Goal: Task Accomplishment & Management: Manage account settings

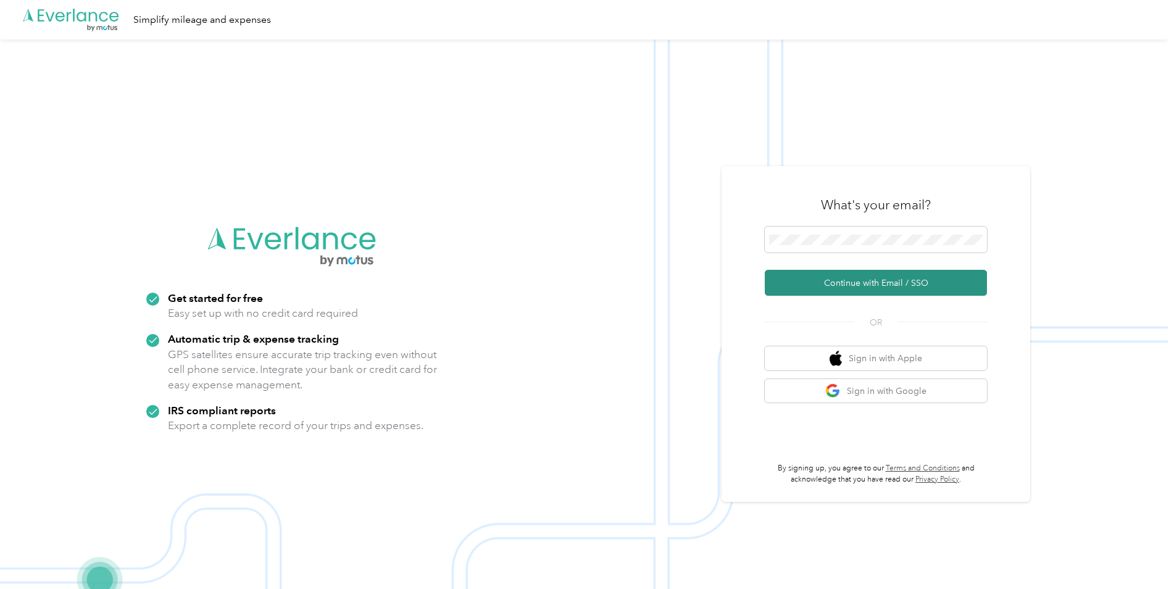
click at [860, 285] on button "Continue with Email / SSO" at bounding box center [876, 283] width 222 height 26
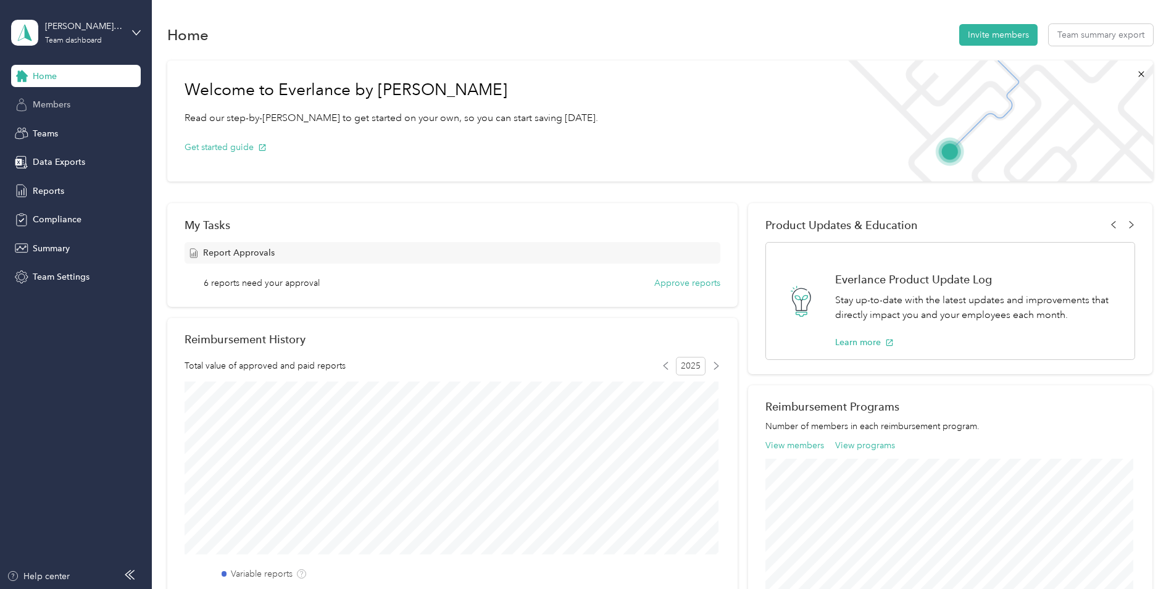
click at [51, 104] on span "Members" at bounding box center [52, 104] width 38 height 13
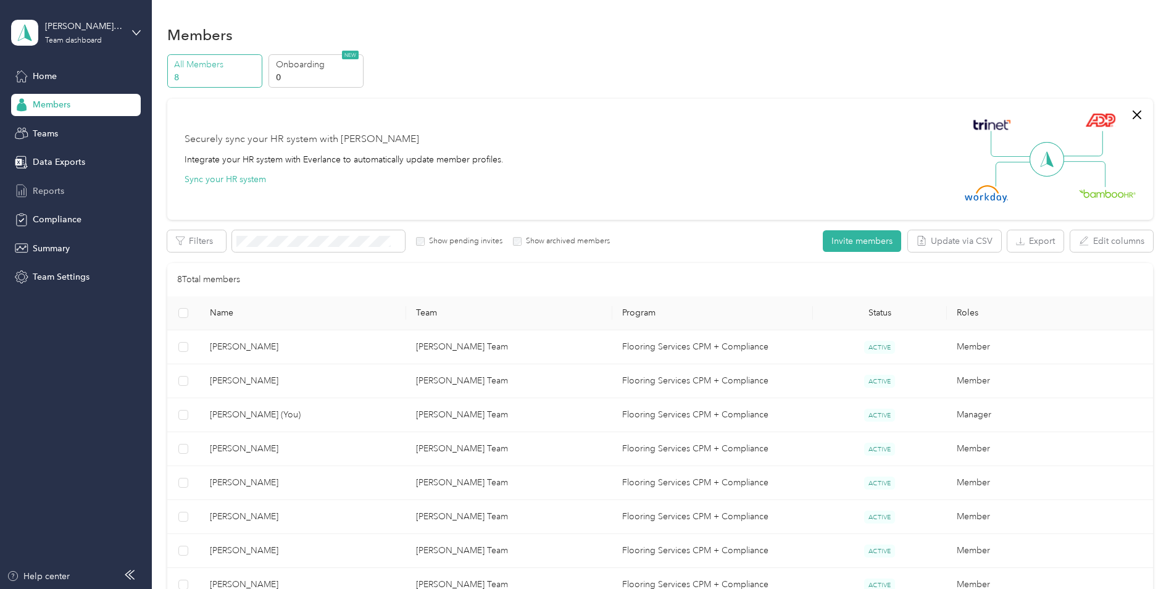
click at [38, 191] on span "Reports" at bounding box center [48, 191] width 31 height 13
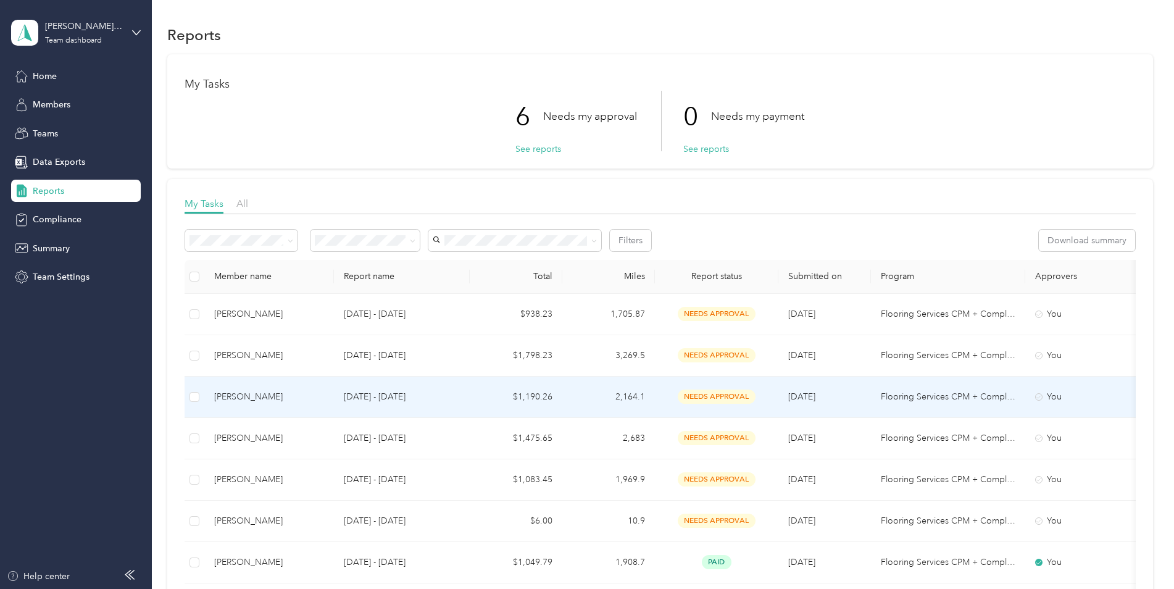
scroll to position [165, 0]
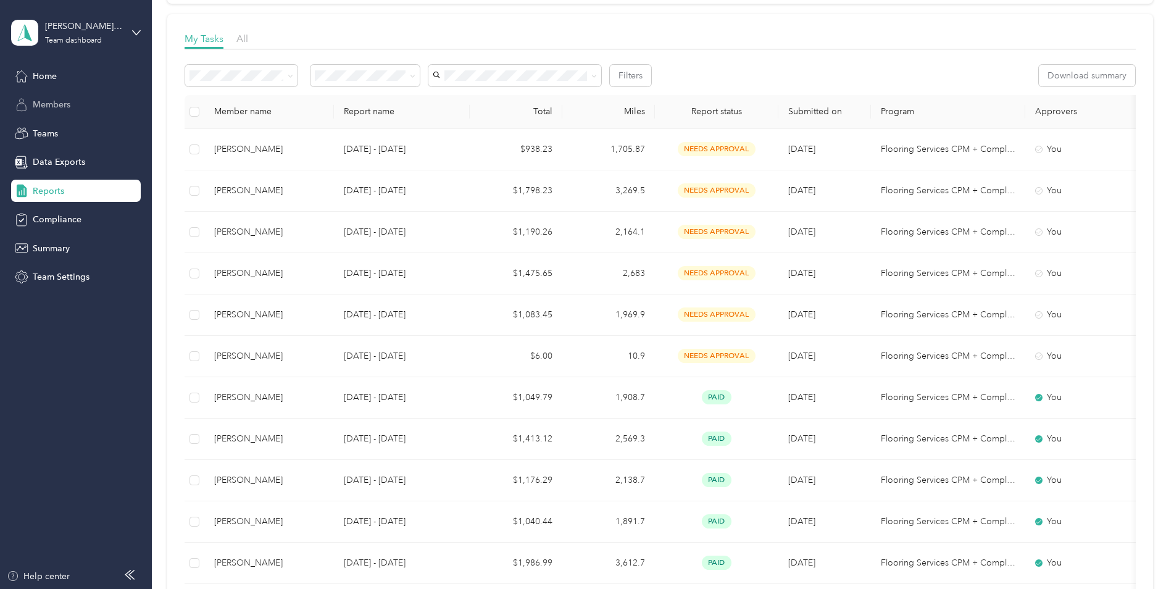
click at [59, 108] on span "Members" at bounding box center [52, 104] width 38 height 13
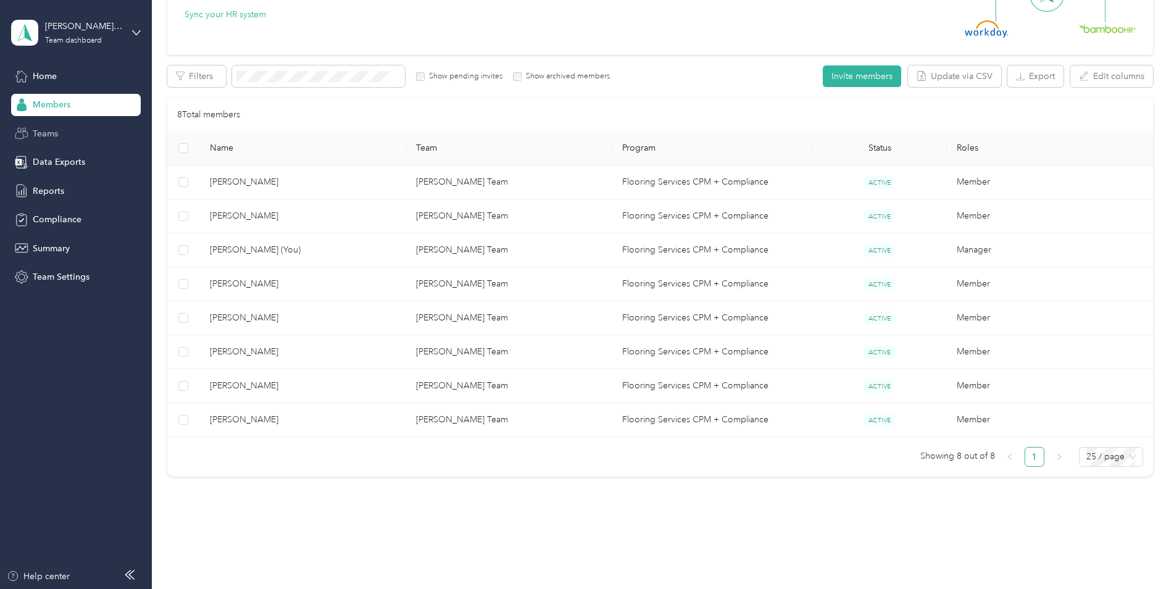
click at [52, 133] on span "Teams" at bounding box center [45, 133] width 25 height 13
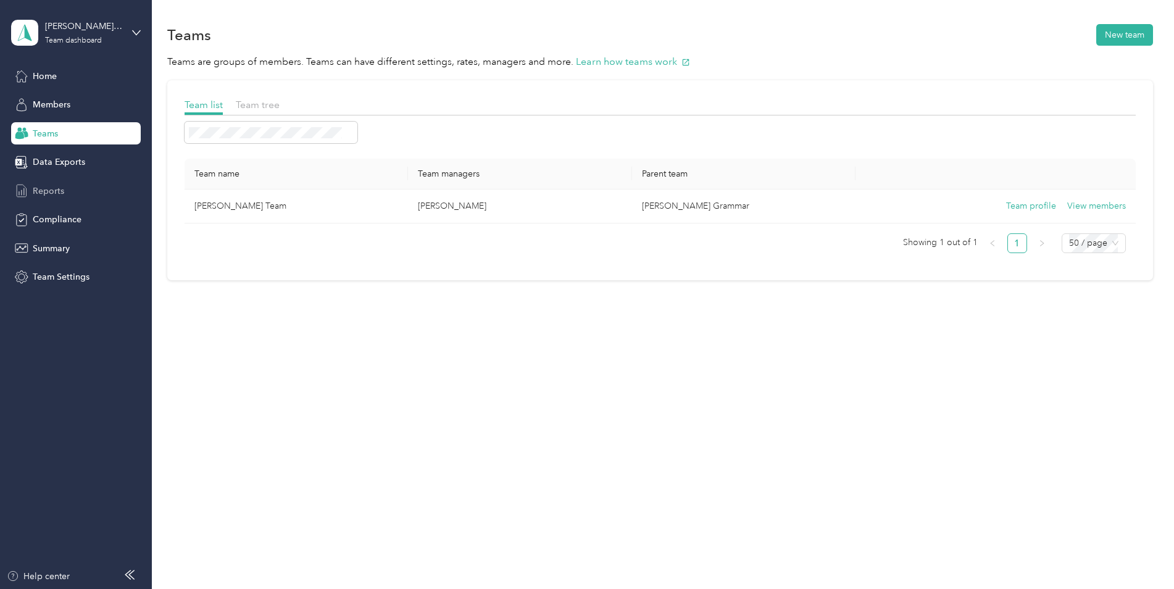
click at [46, 193] on span "Reports" at bounding box center [48, 191] width 31 height 13
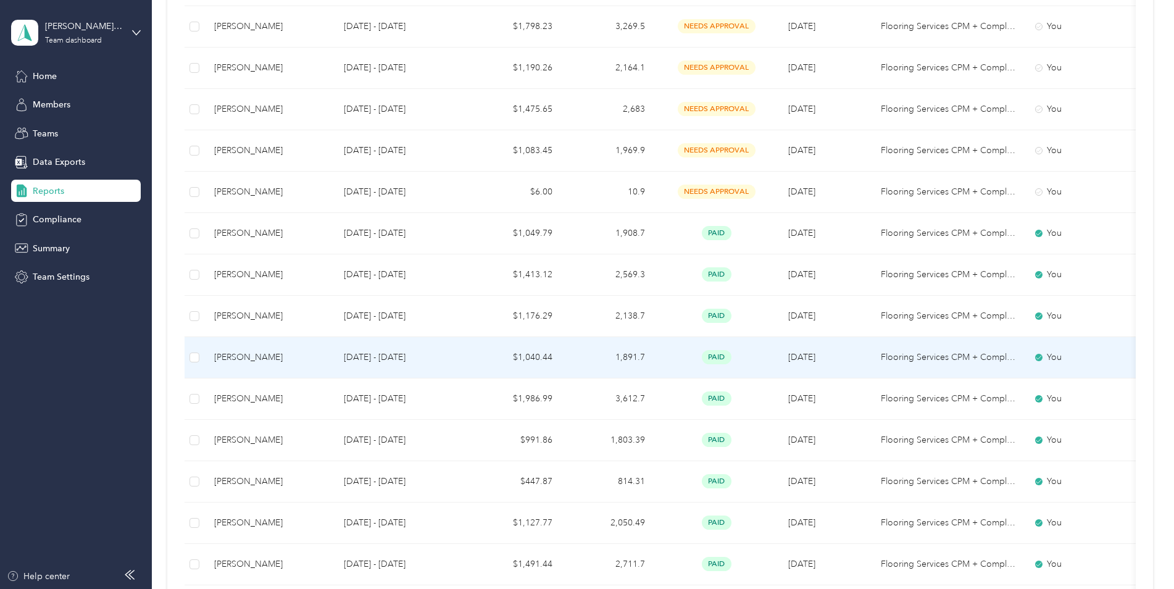
scroll to position [165, 0]
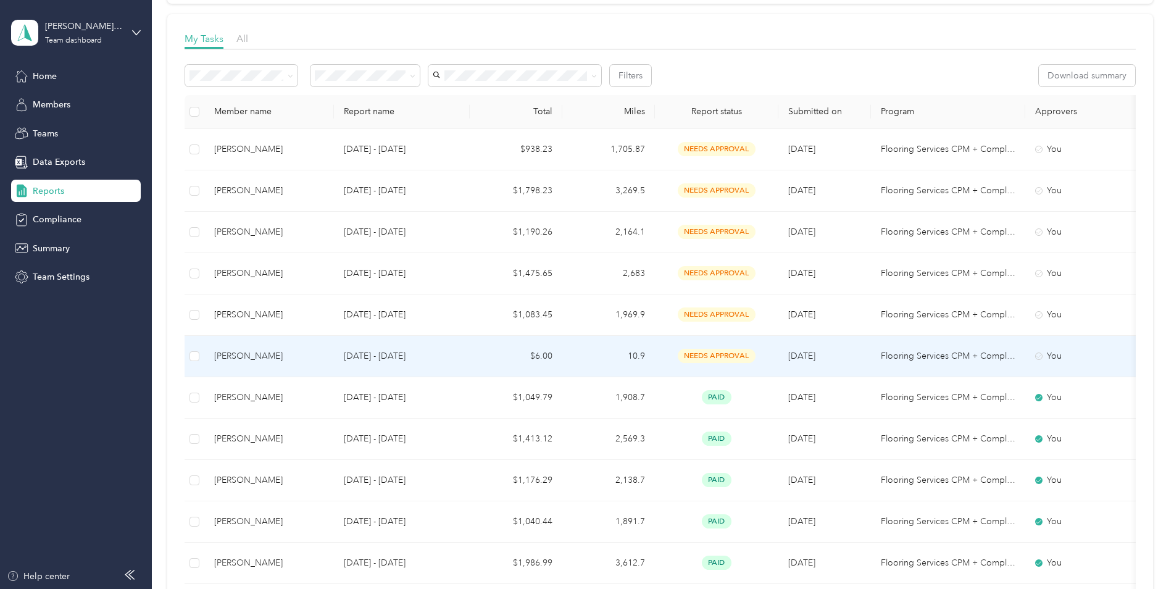
click at [358, 356] on p "[DATE] - [DATE]" at bounding box center [402, 356] width 116 height 14
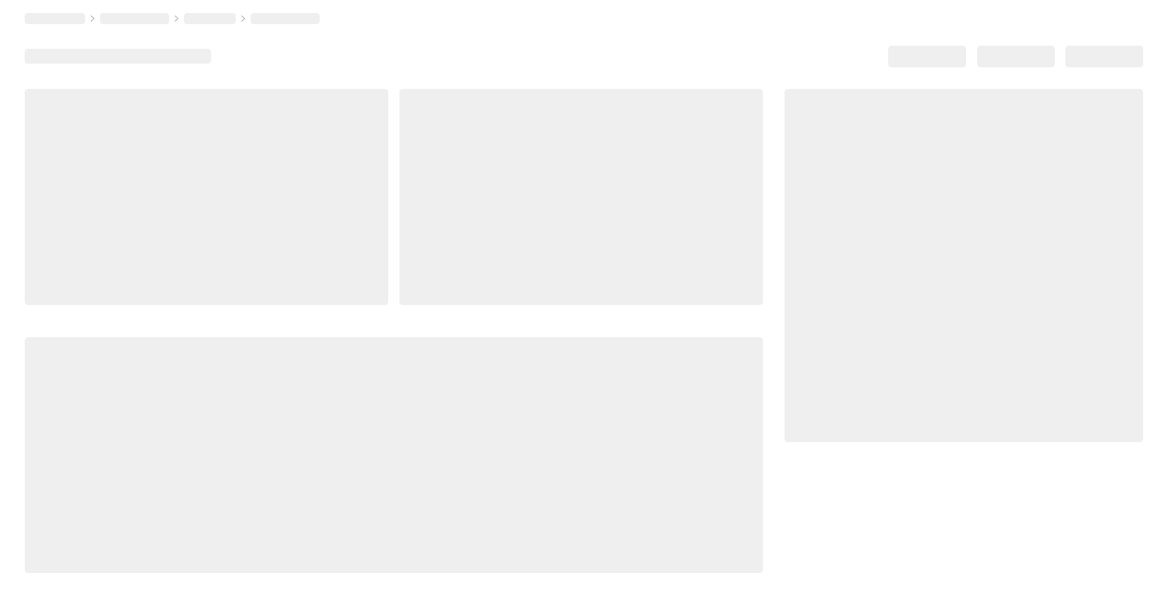
click at [358, 356] on div at bounding box center [394, 455] width 738 height 236
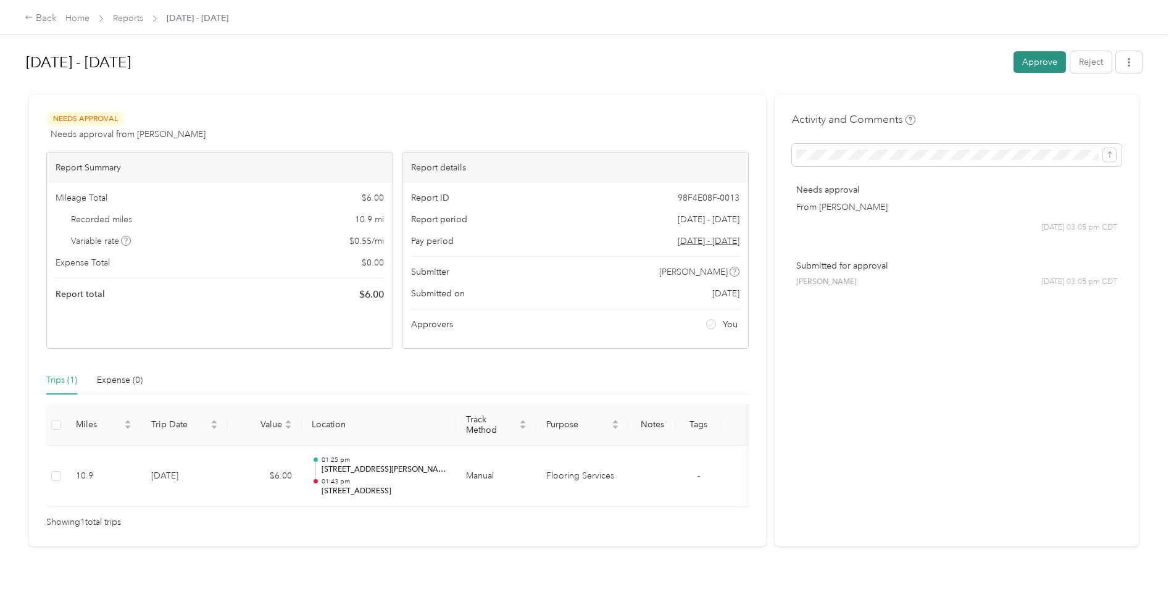
click at [1031, 69] on button "Approve" at bounding box center [1040, 62] width 52 height 22
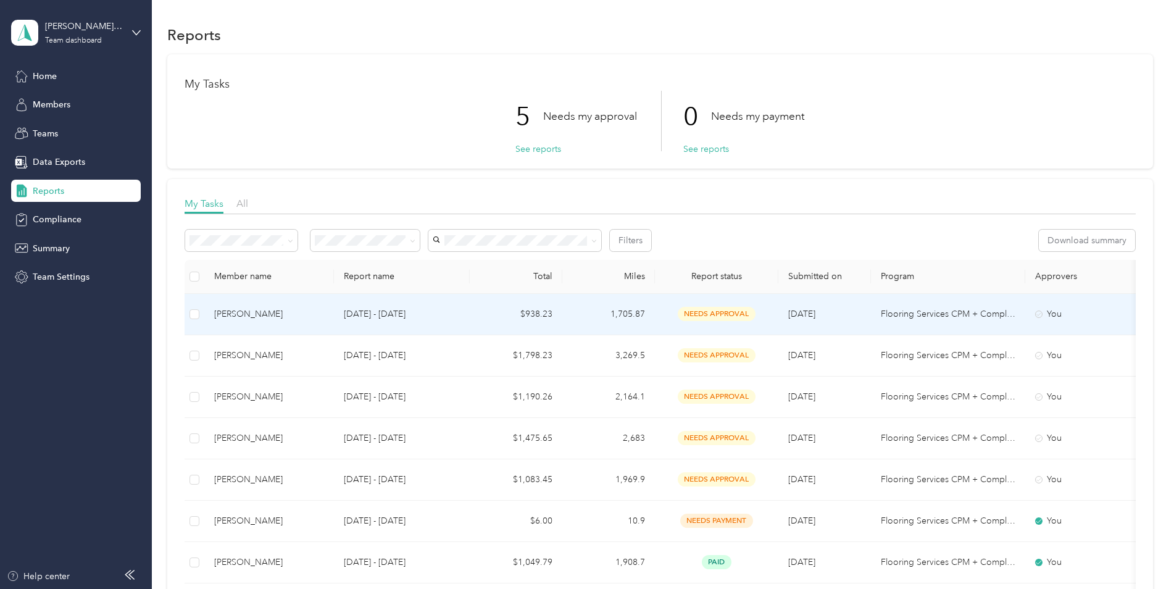
click at [498, 307] on td "$938.23" at bounding box center [516, 314] width 93 height 41
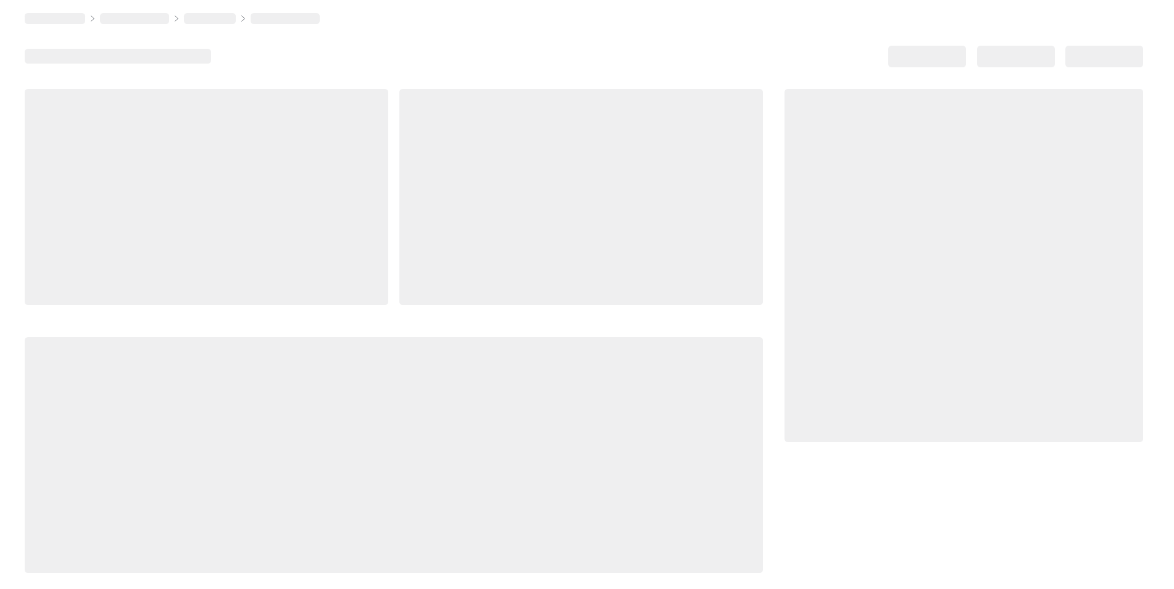
click at [498, 307] on div at bounding box center [394, 331] width 738 height 484
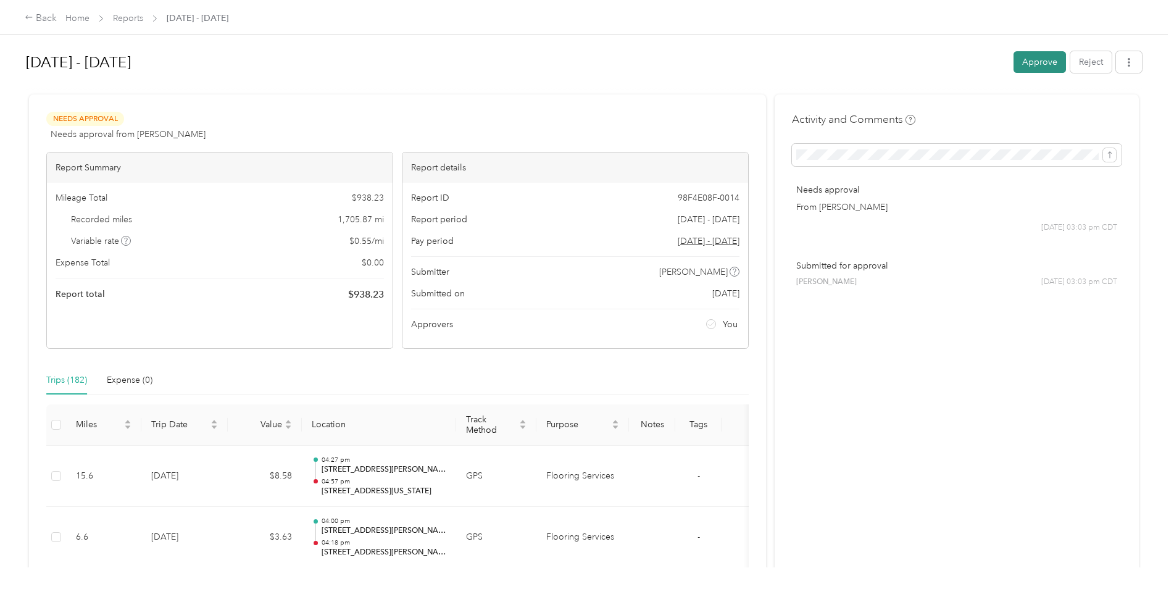
click at [1038, 63] on button "Approve" at bounding box center [1040, 62] width 52 height 22
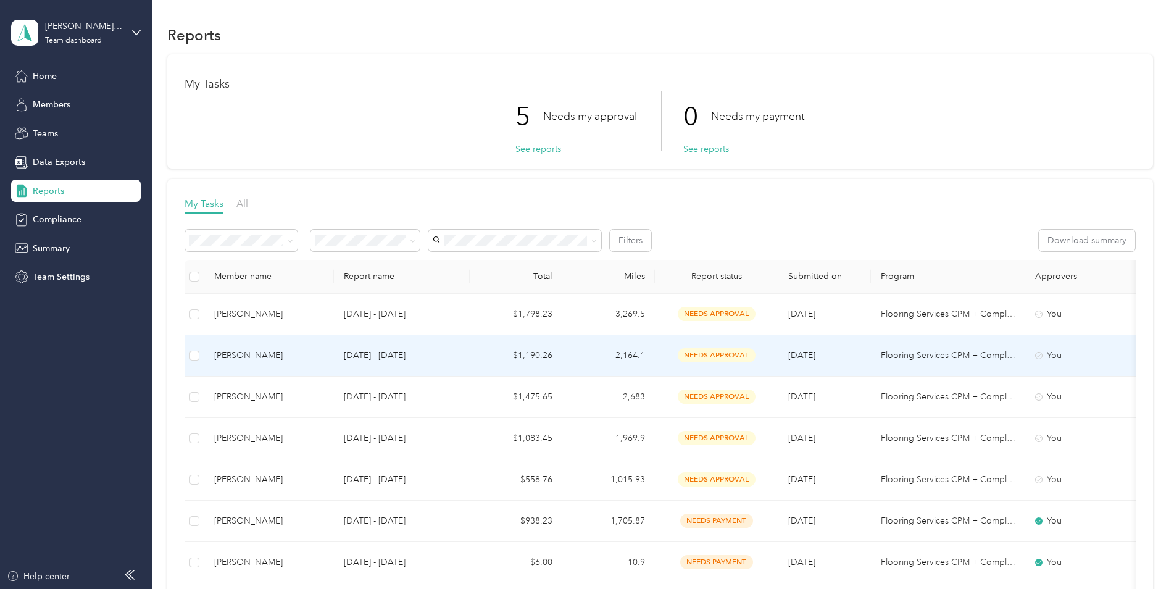
click at [720, 355] on span "needs approval" at bounding box center [717, 355] width 78 height 14
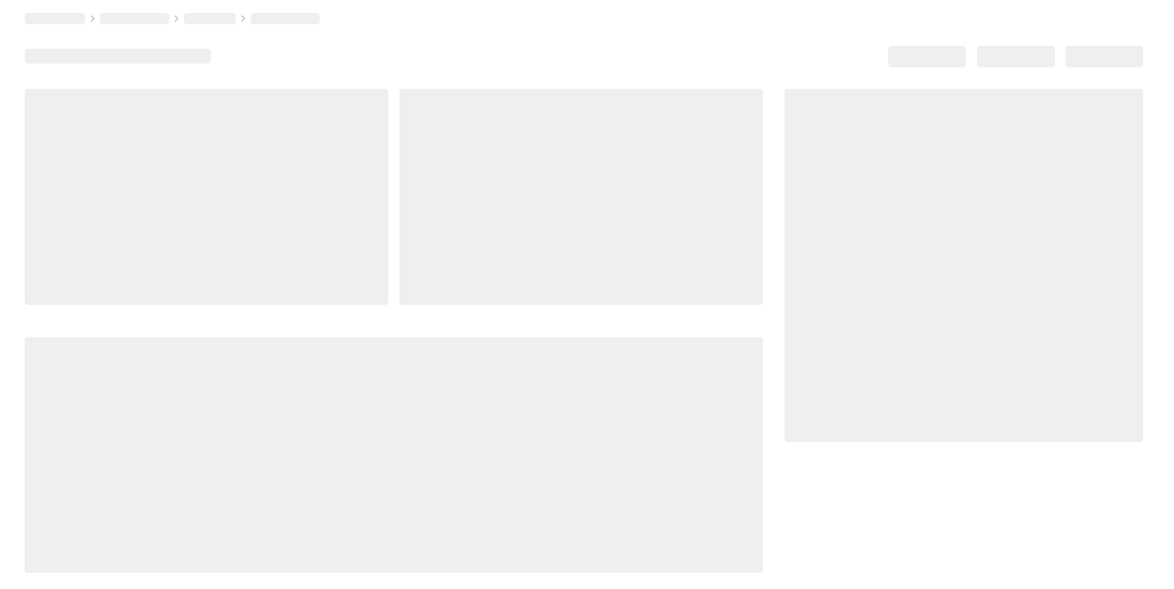
click at [720, 355] on div at bounding box center [394, 455] width 738 height 236
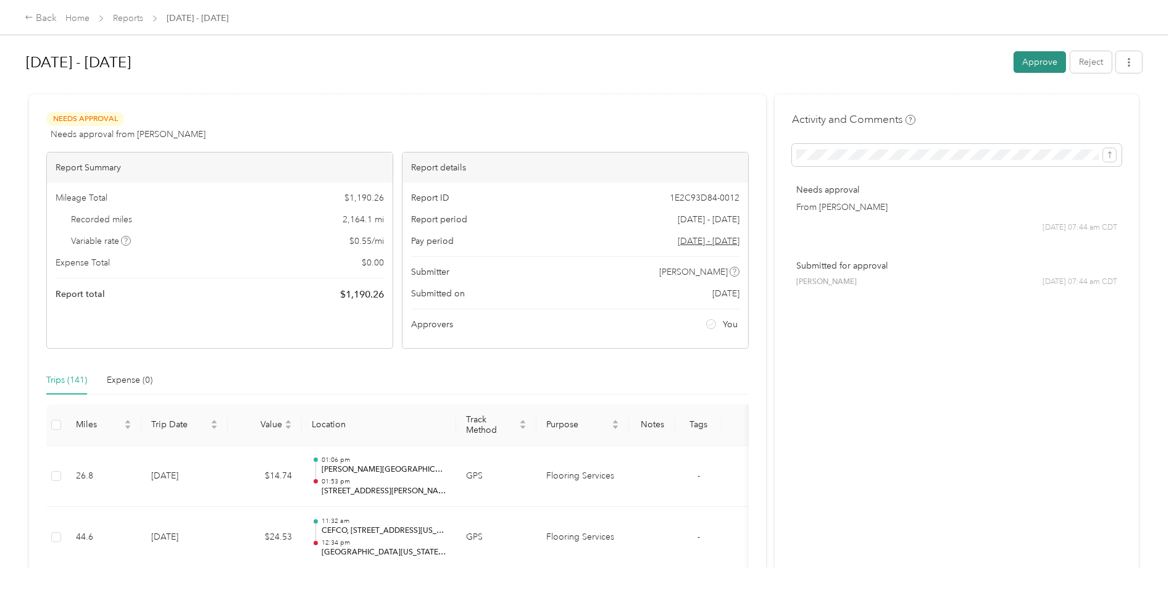
click at [1029, 65] on button "Approve" at bounding box center [1040, 62] width 52 height 22
click at [30, 18] on icon at bounding box center [28, 17] width 7 height 4
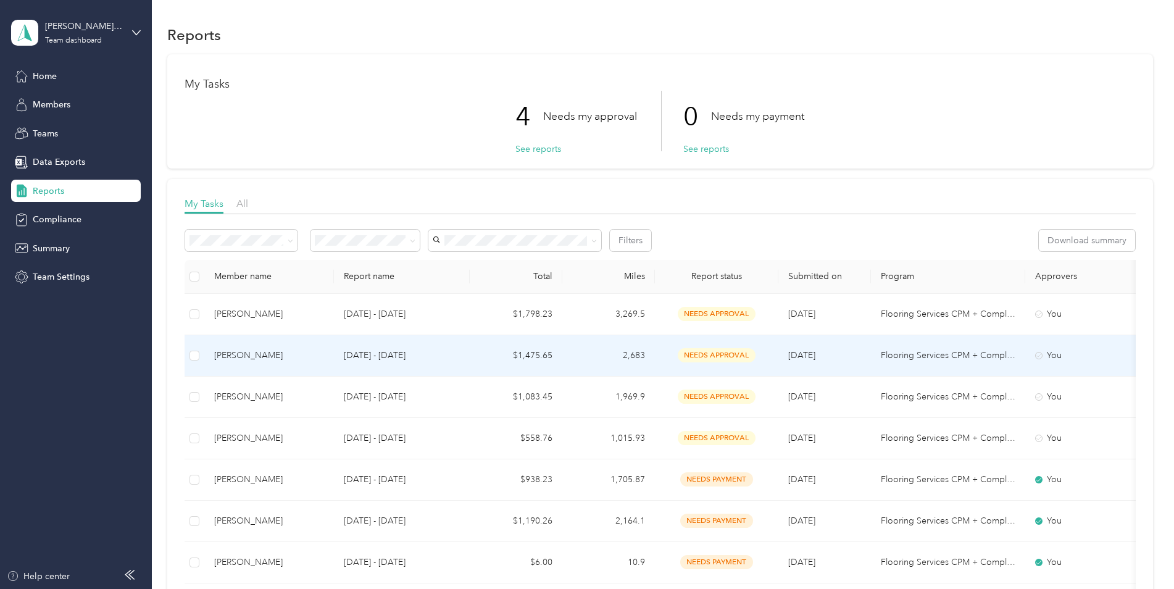
click at [619, 354] on td "2,683" at bounding box center [608, 355] width 93 height 41
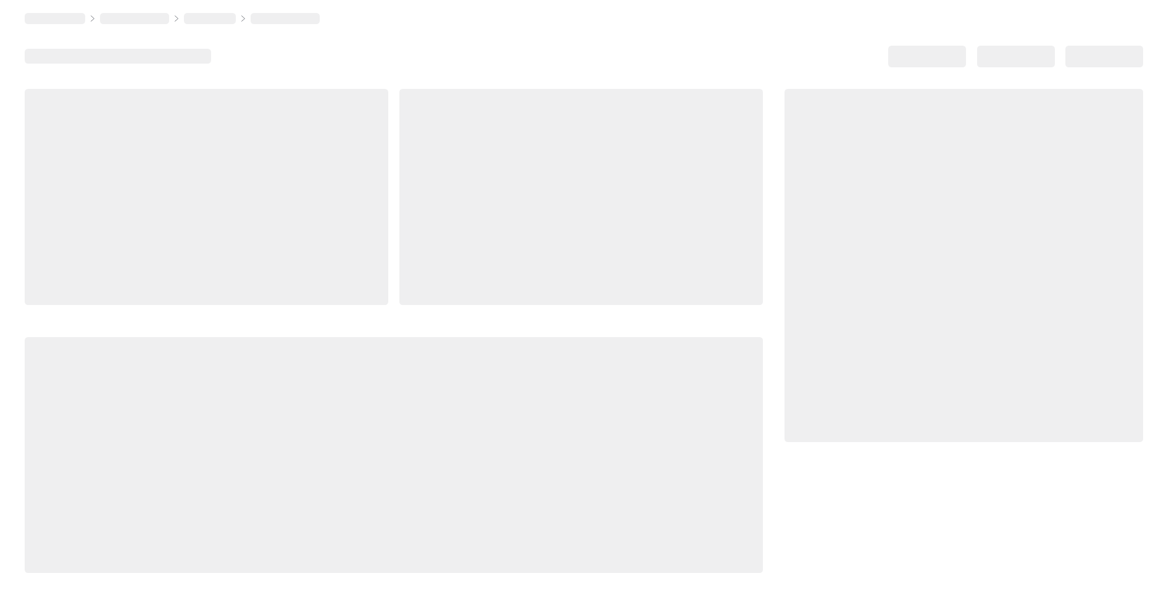
click at [619, 354] on div at bounding box center [394, 455] width 738 height 236
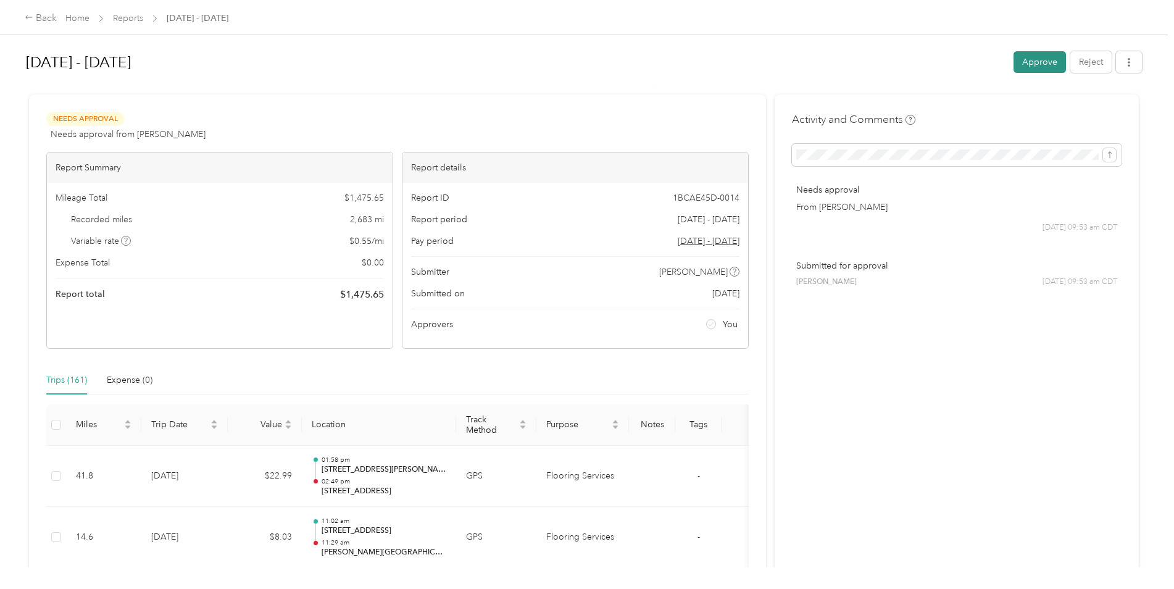
click at [1035, 66] on button "Approve" at bounding box center [1040, 62] width 52 height 22
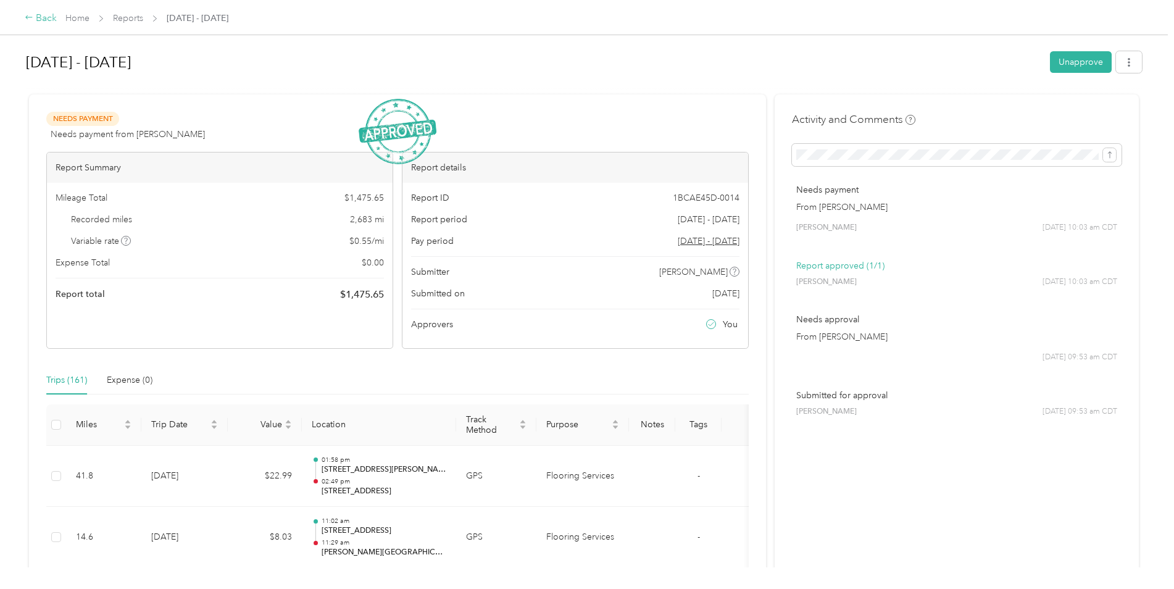
click at [31, 22] on div "Back" at bounding box center [41, 18] width 32 height 15
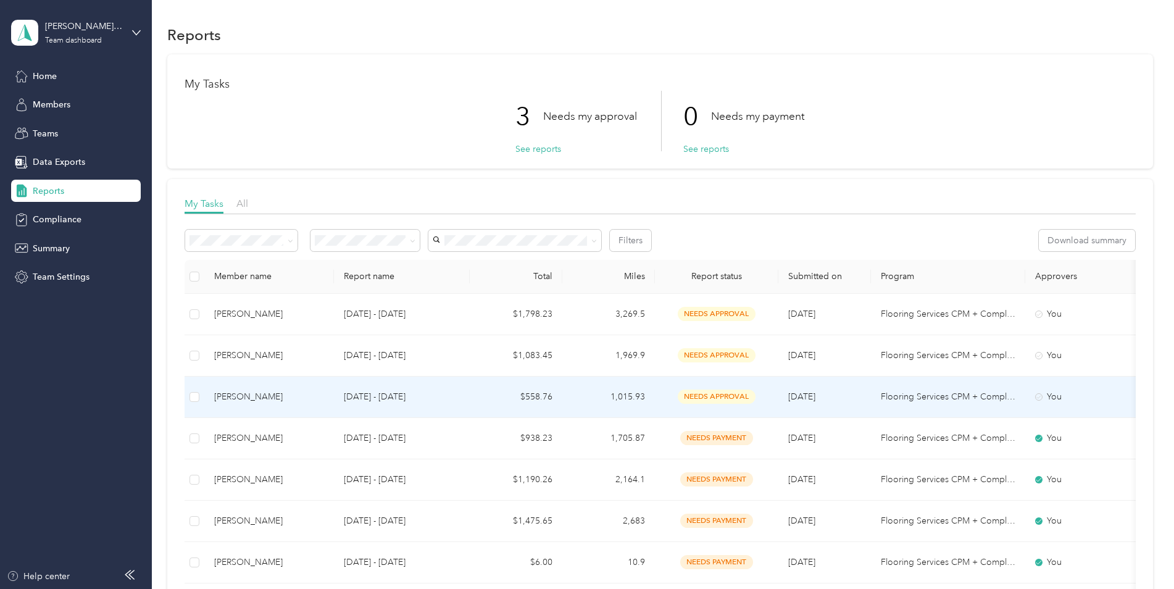
click at [716, 398] on span "needs approval" at bounding box center [717, 397] width 78 height 14
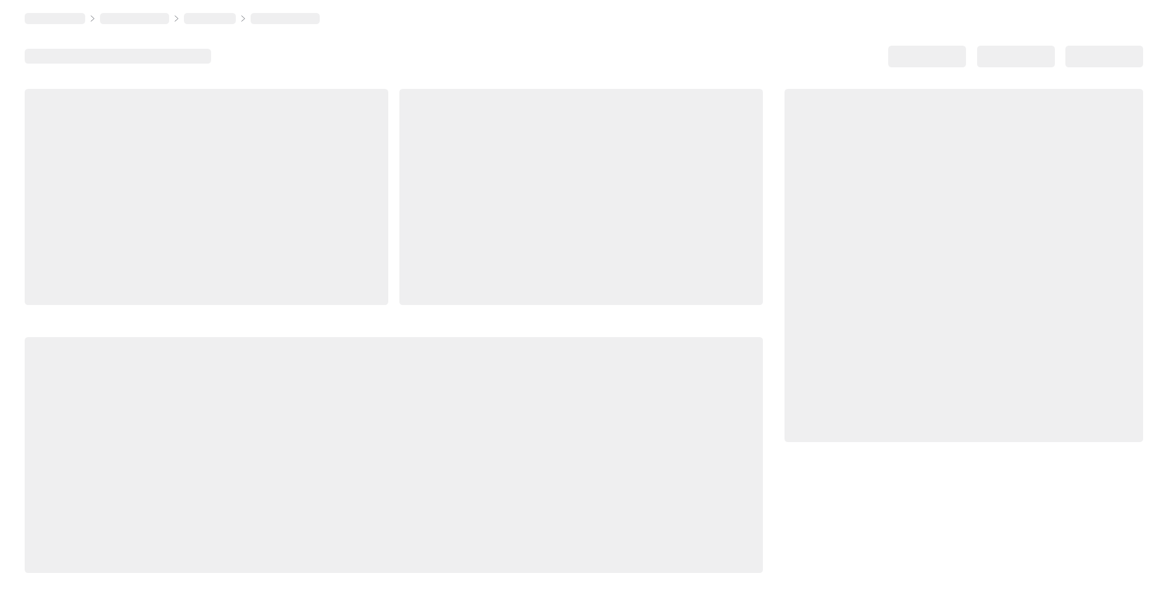
click at [716, 398] on div at bounding box center [394, 455] width 738 height 236
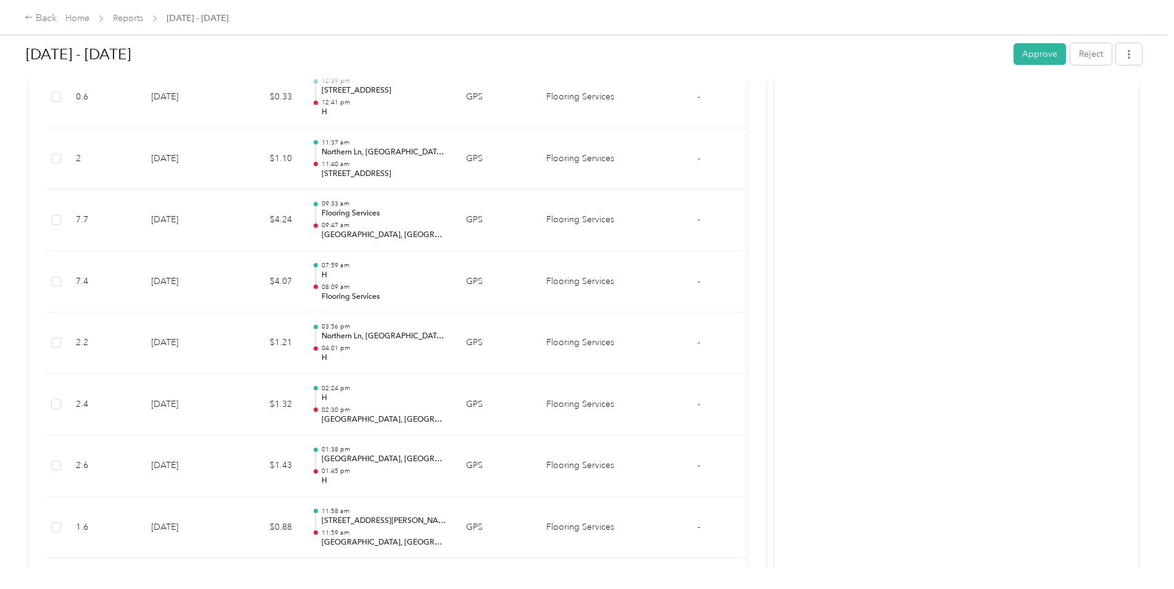
scroll to position [315, 0]
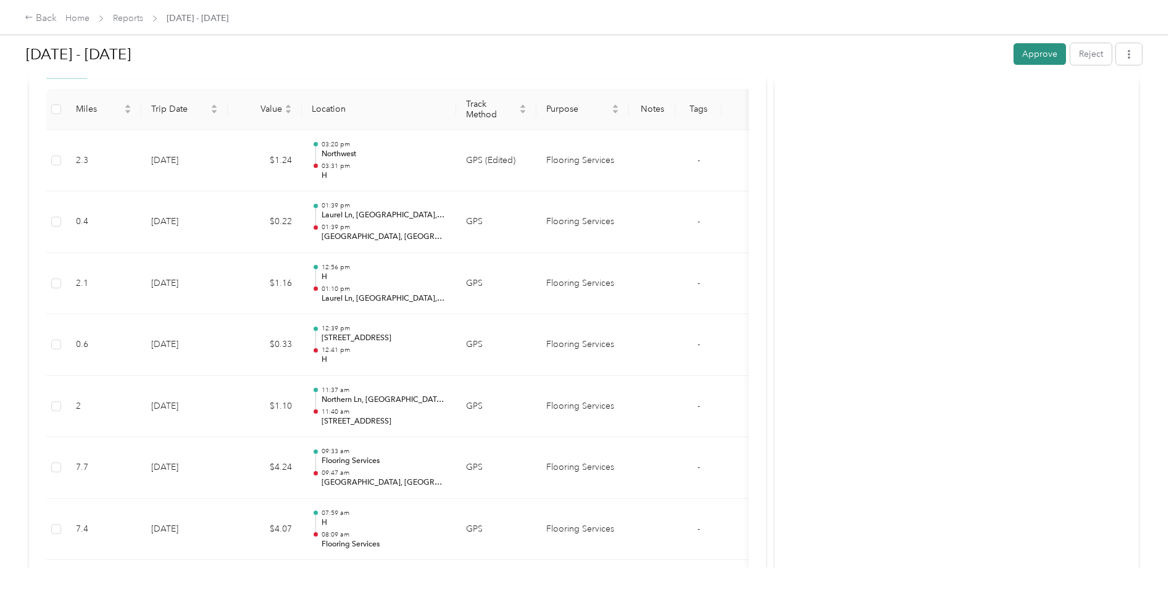
click at [1039, 60] on button "Approve" at bounding box center [1040, 54] width 52 height 22
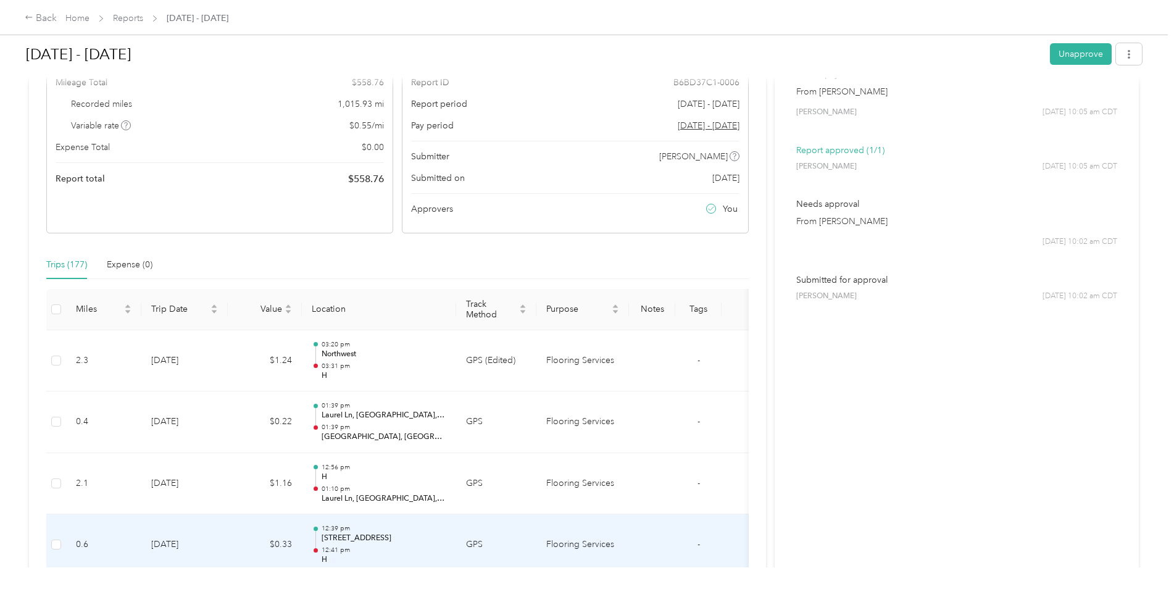
scroll to position [0, 0]
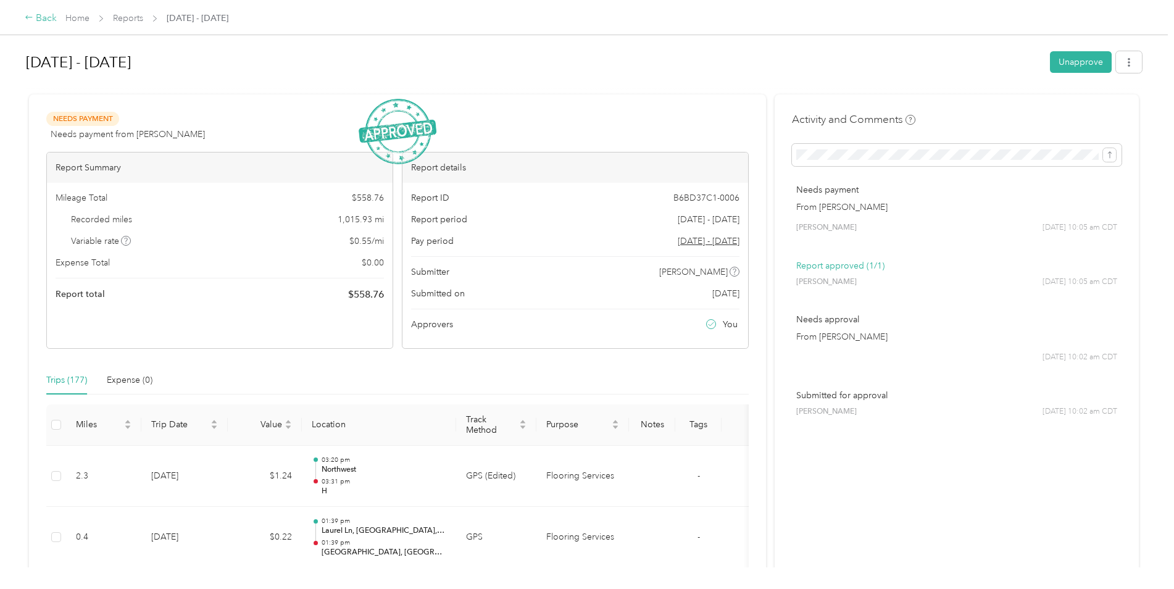
click at [30, 15] on icon at bounding box center [29, 17] width 9 height 9
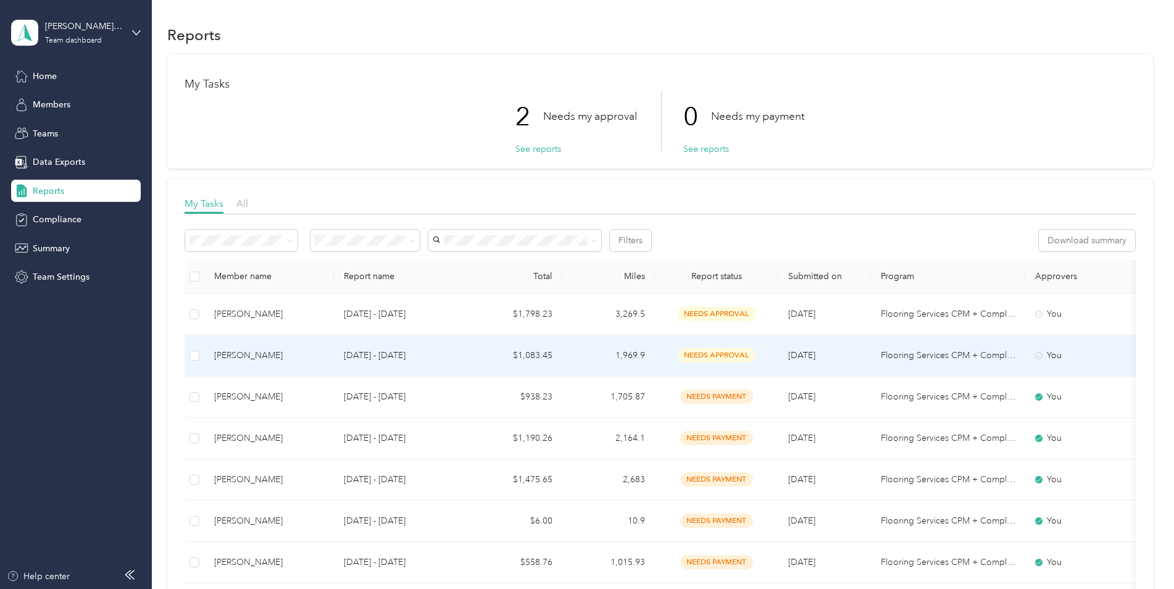
click at [667, 356] on div "needs approval" at bounding box center [717, 355] width 104 height 14
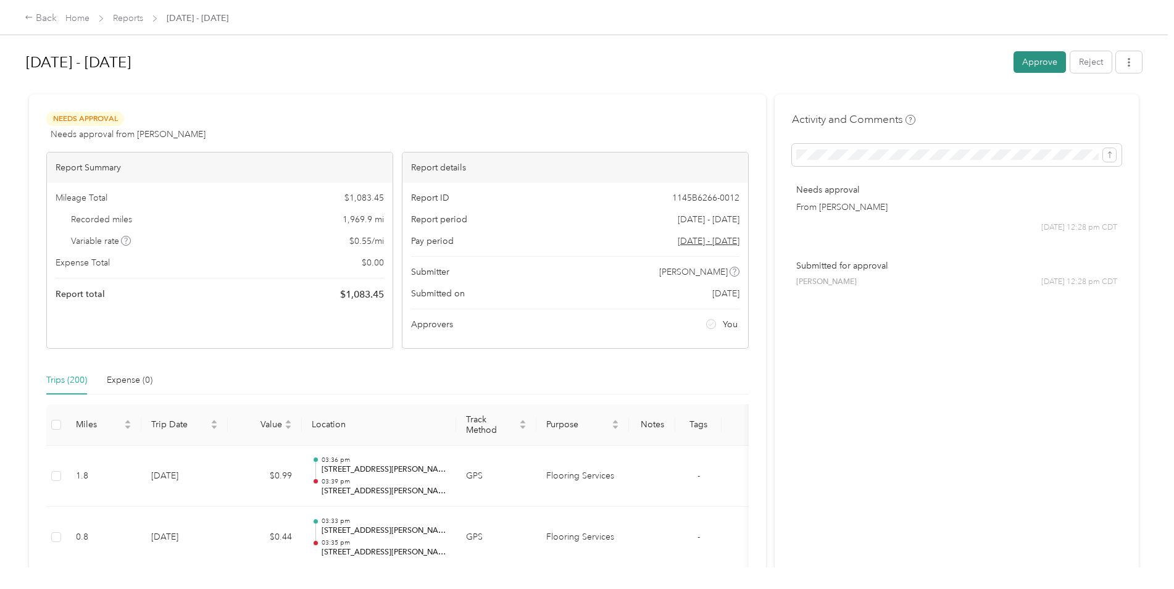
click at [1027, 65] on button "Approve" at bounding box center [1040, 62] width 52 height 22
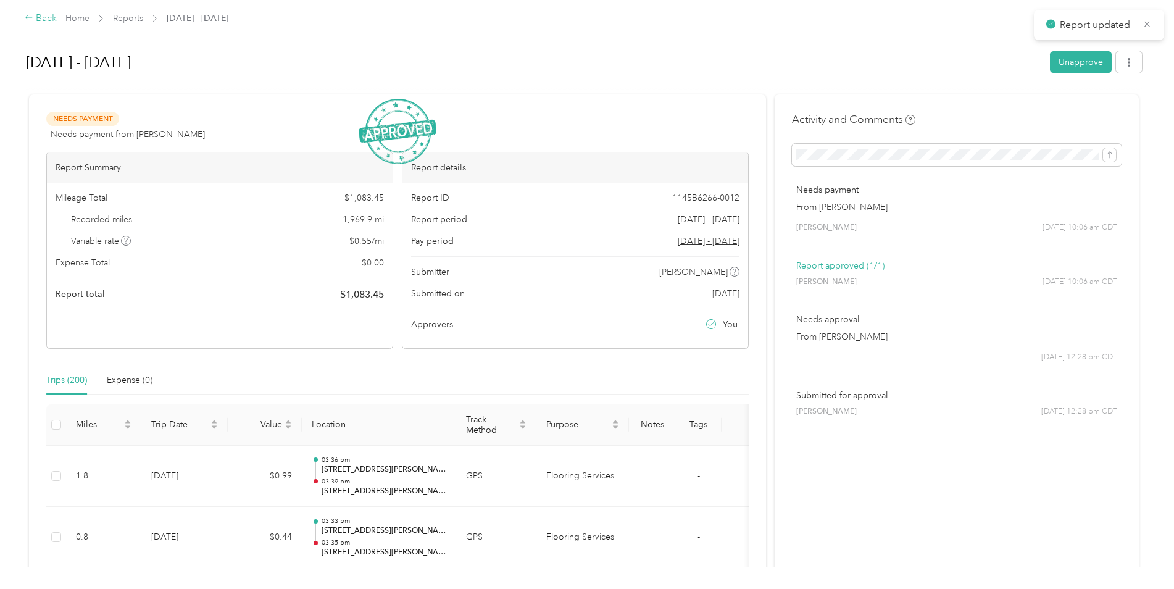
click at [38, 19] on div "Back" at bounding box center [41, 18] width 32 height 15
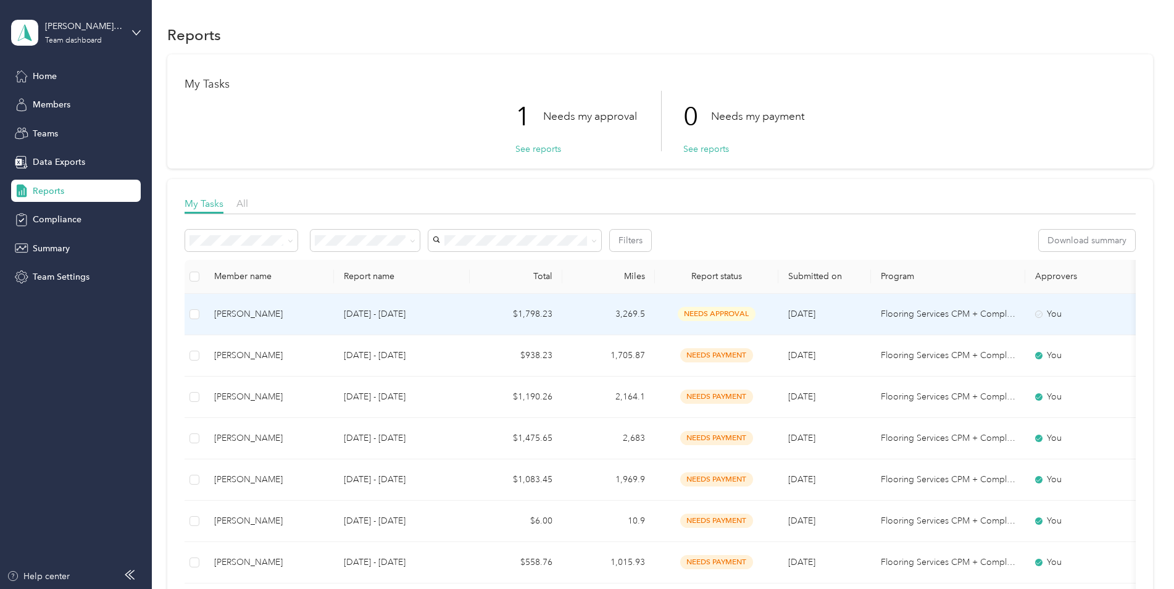
click at [549, 315] on td "$1,798.23" at bounding box center [516, 314] width 93 height 41
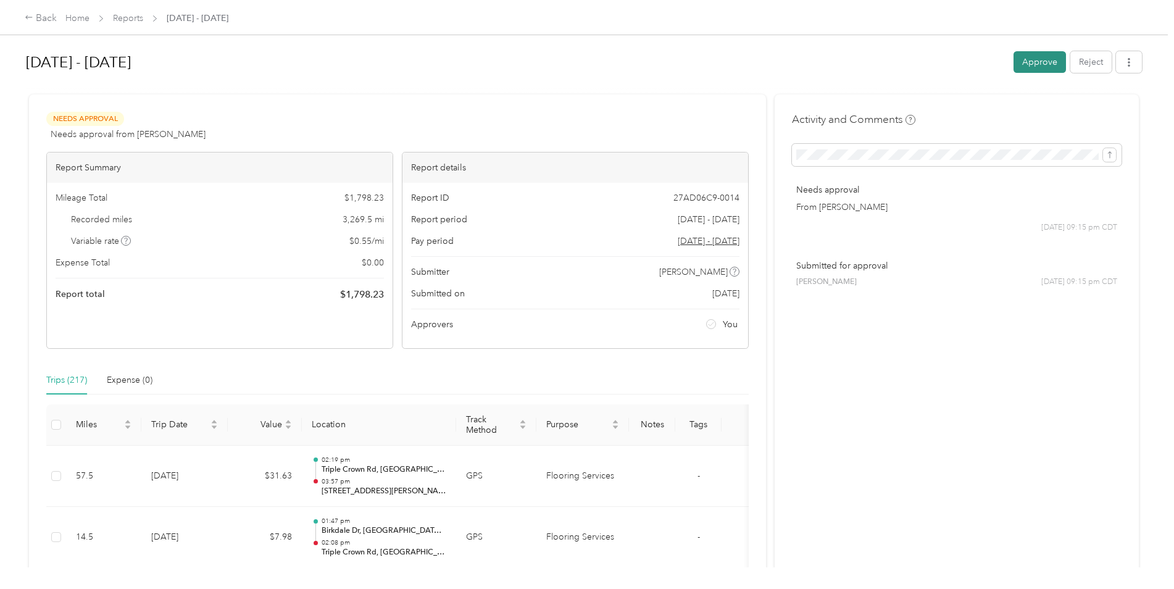
click at [1042, 60] on button "Approve" at bounding box center [1040, 62] width 52 height 22
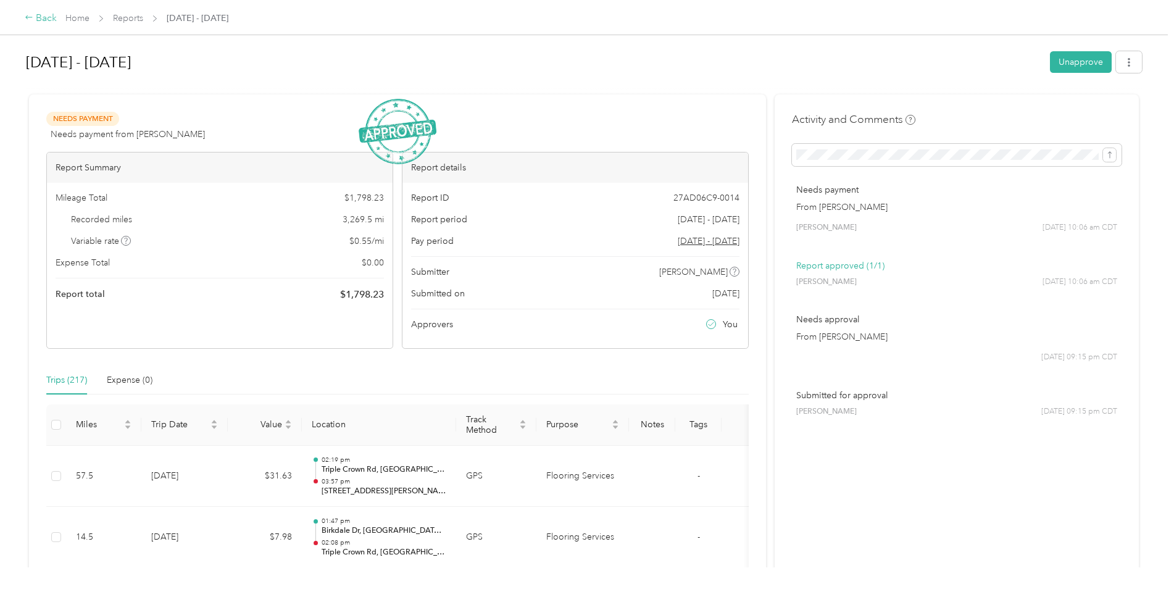
click at [28, 18] on icon at bounding box center [28, 17] width 7 height 4
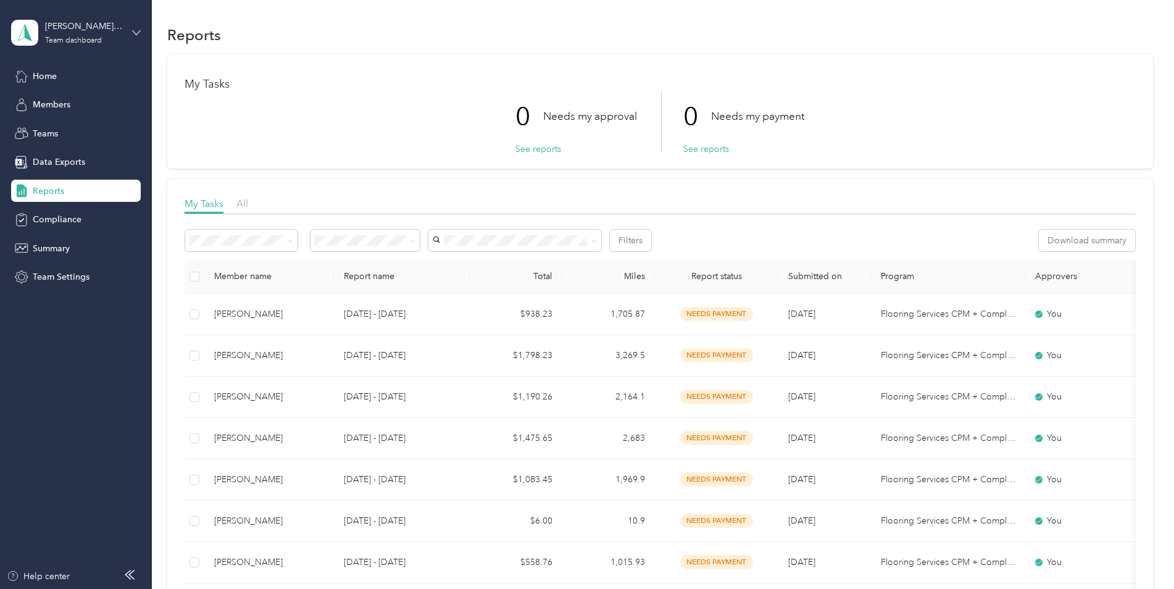
click at [136, 33] on icon at bounding box center [136, 32] width 7 height 4
click at [59, 161] on div "Log out" at bounding box center [141, 158] width 243 height 22
